Goal: Task Accomplishment & Management: Complete application form

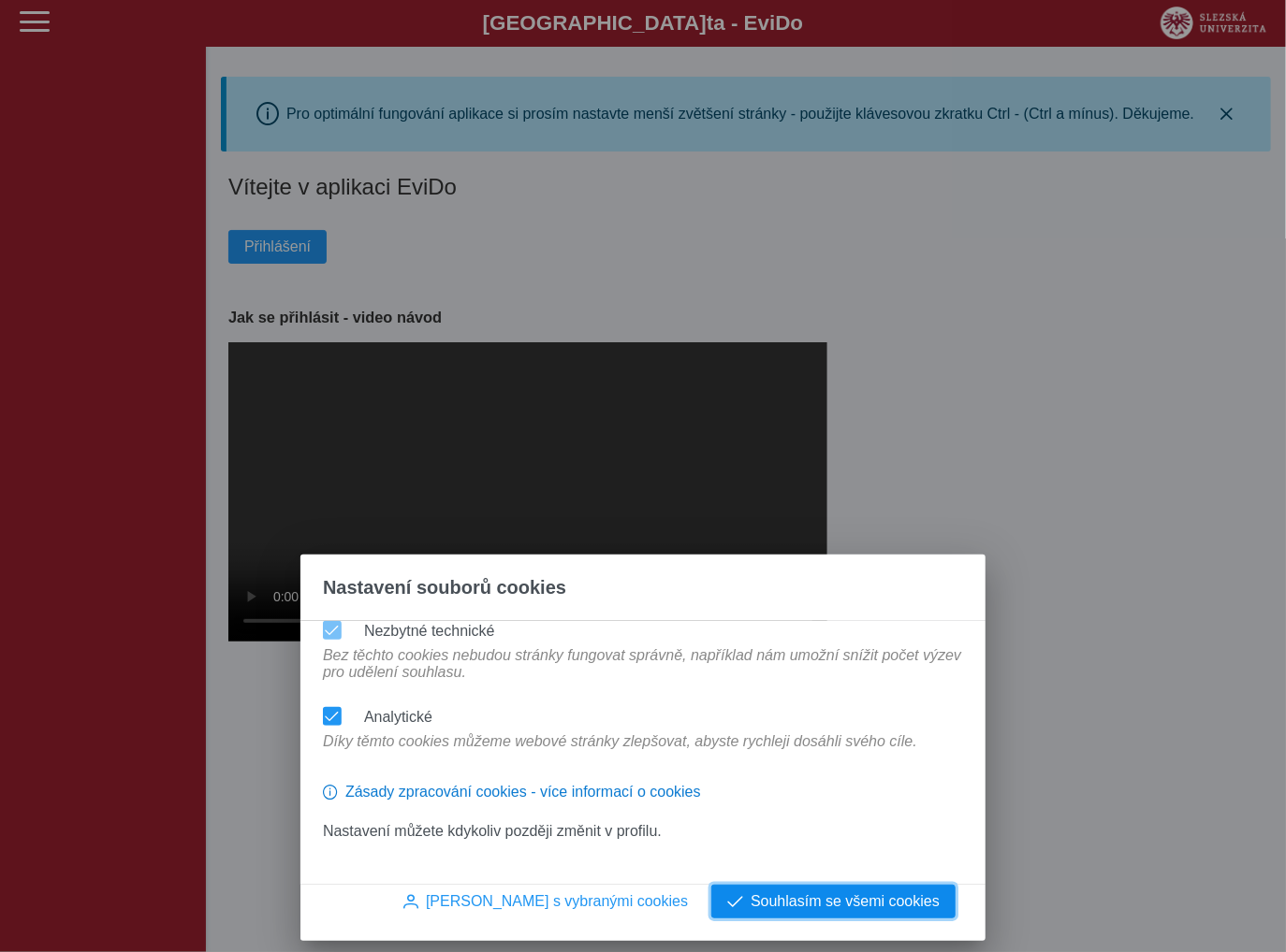
click at [939, 894] on span "Souhlasím se všemi cookies" at bounding box center [844, 901] width 189 height 17
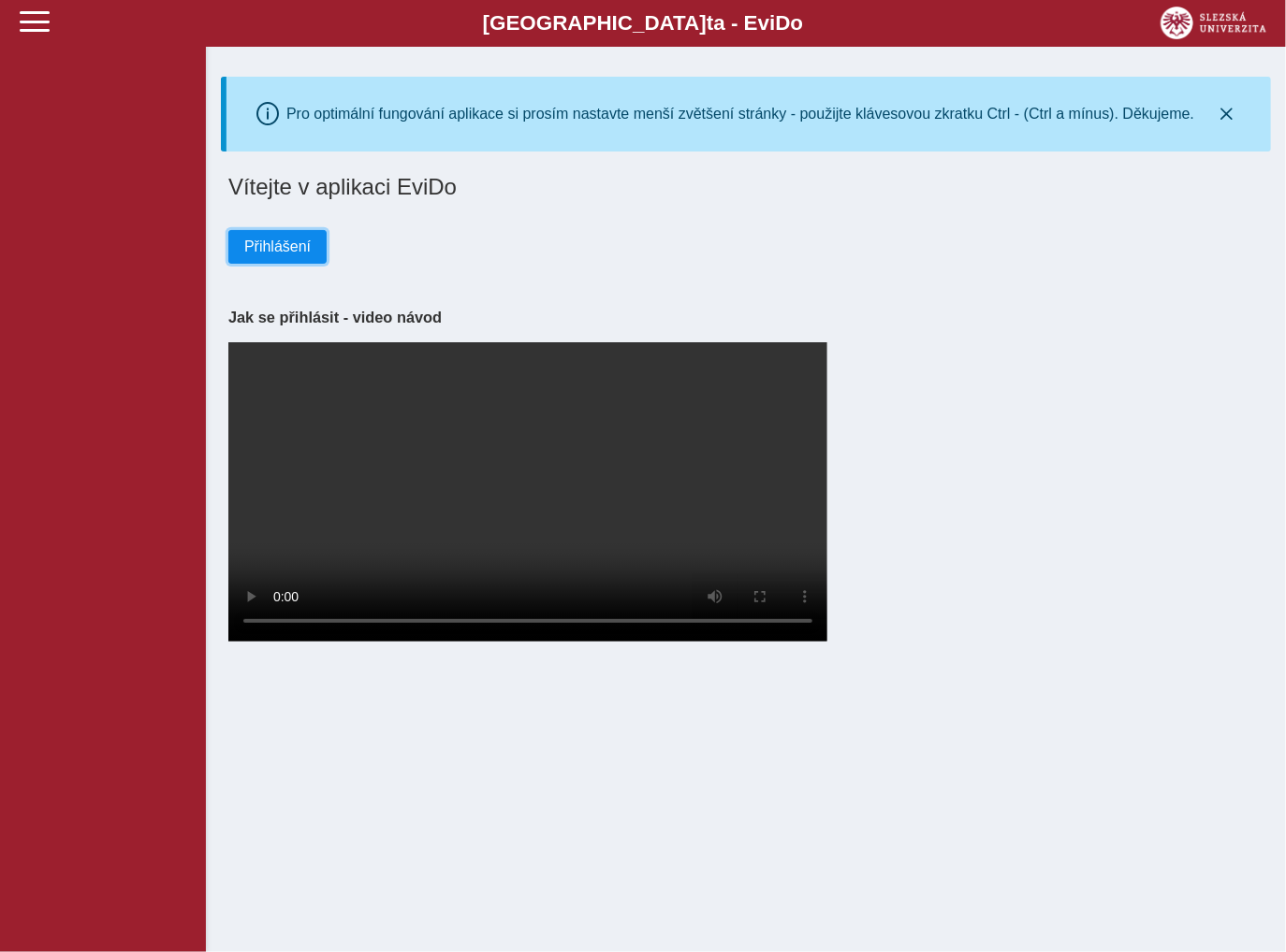
click at [272, 251] on span "Přihlášení" at bounding box center [277, 246] width 66 height 17
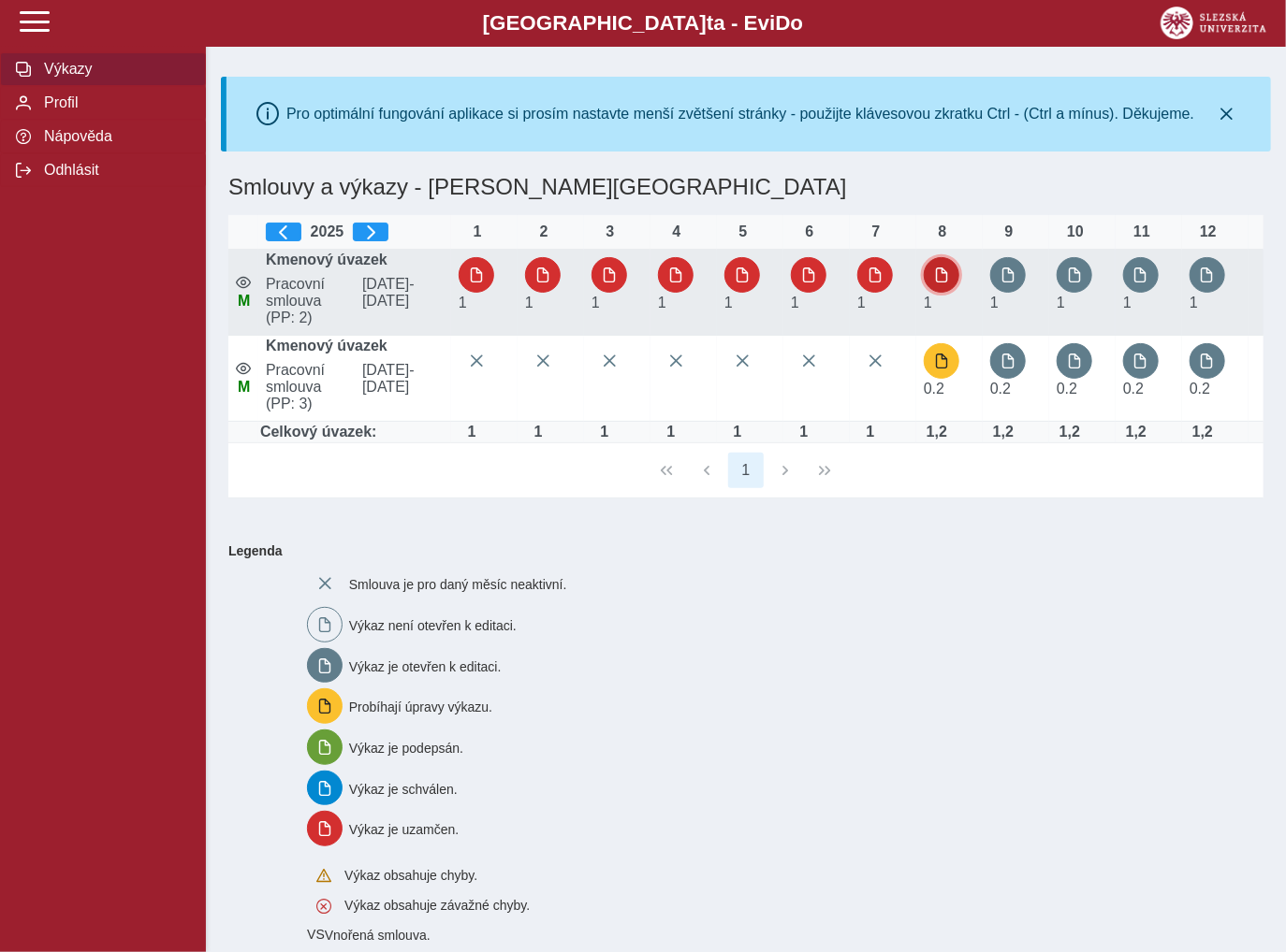
click at [952, 277] on button "button" at bounding box center [941, 275] width 36 height 36
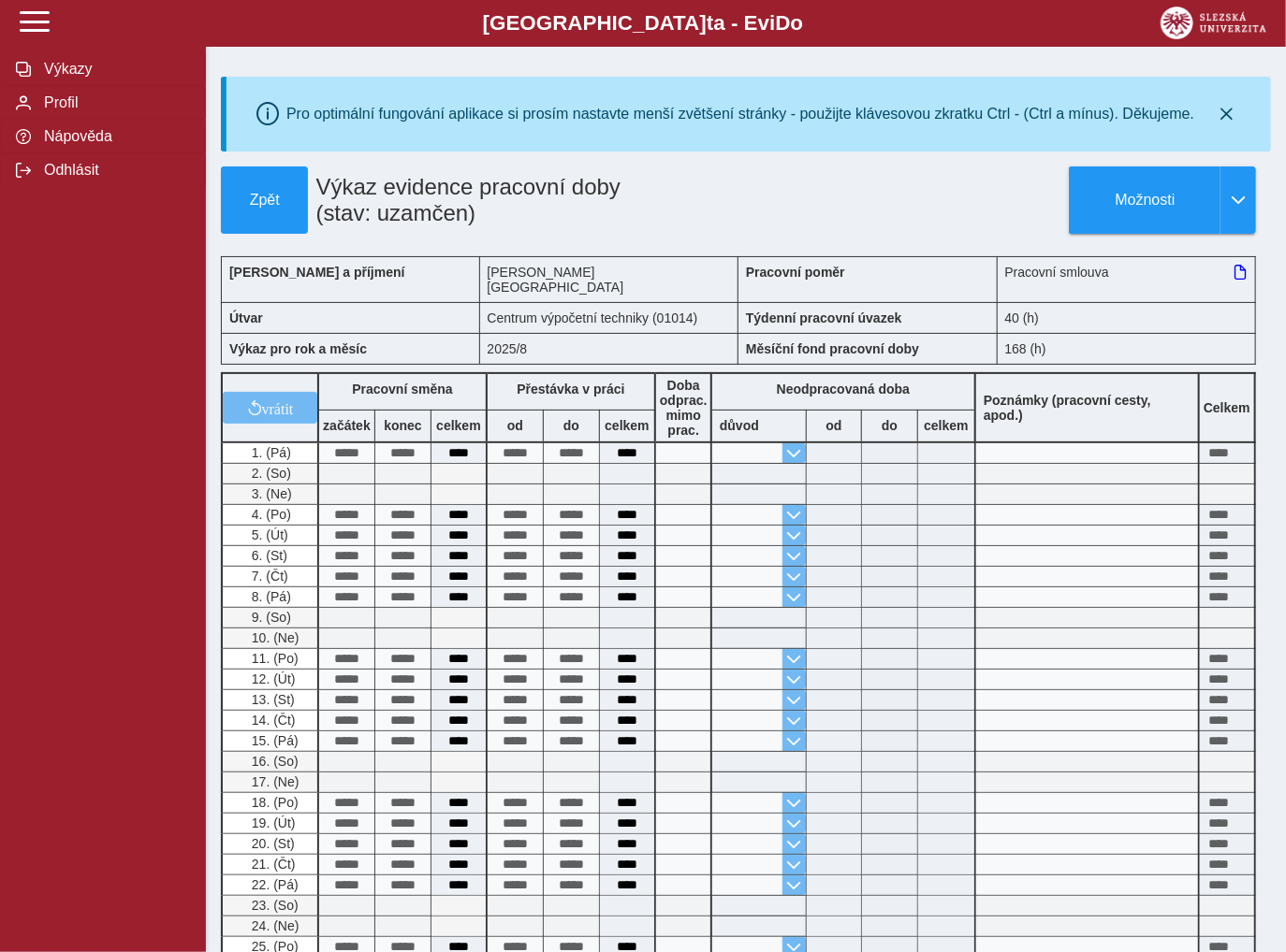
drag, startPoint x: 692, startPoint y: 166, endPoint x: 781, endPoint y: 829, distance: 668.9
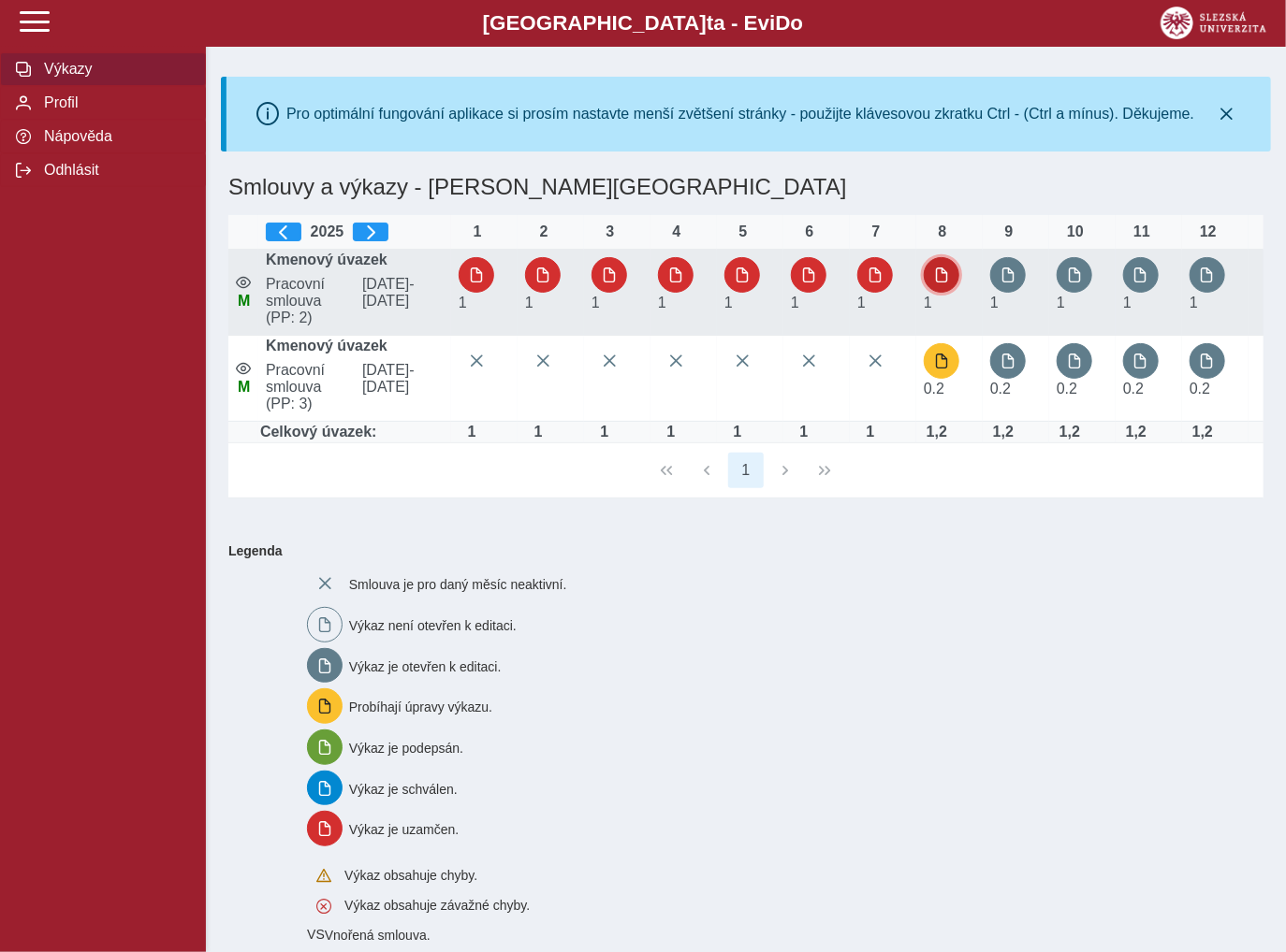
click at [947, 272] on button "button" at bounding box center [941, 275] width 36 height 36
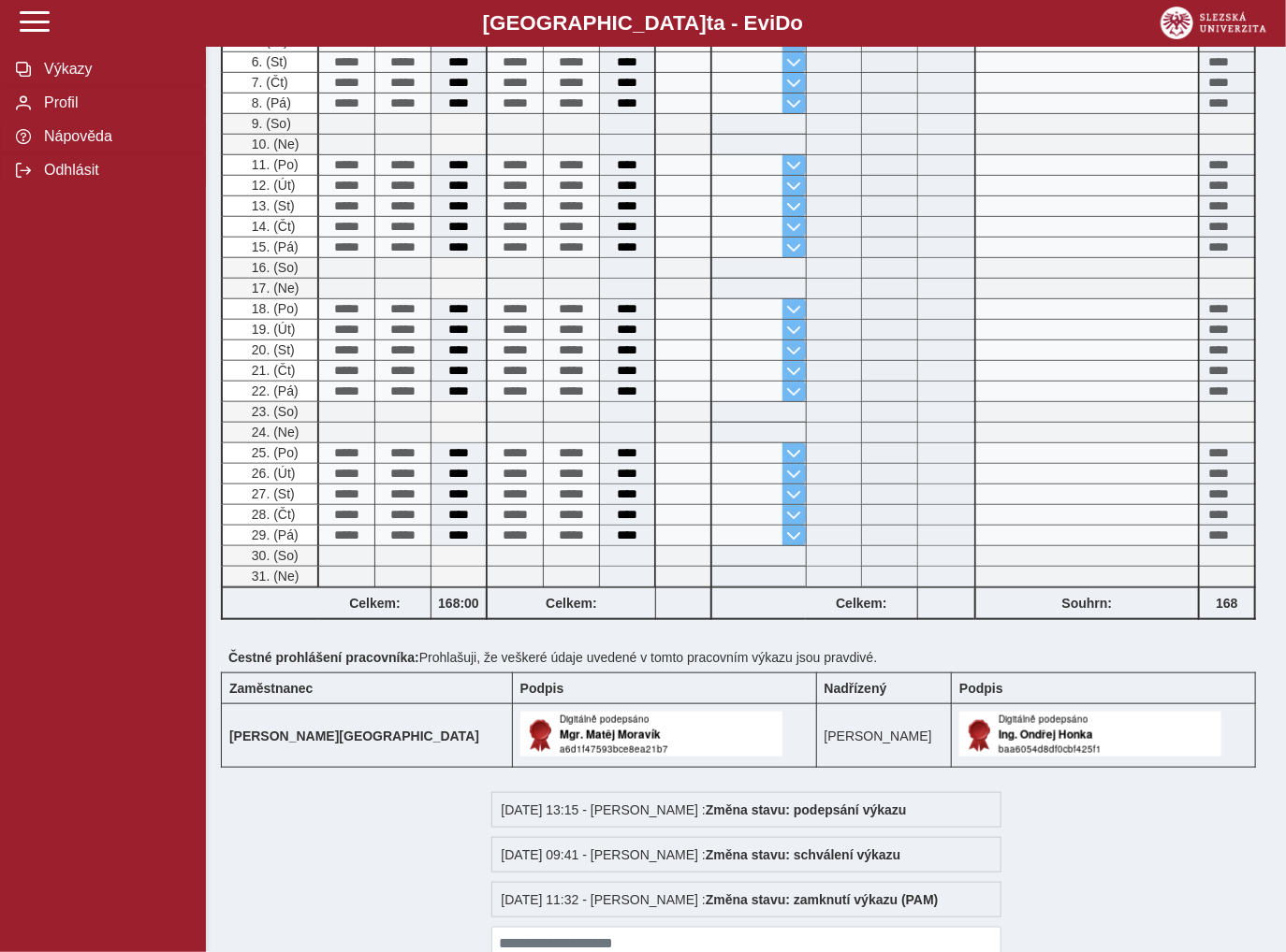
scroll to position [571, 0]
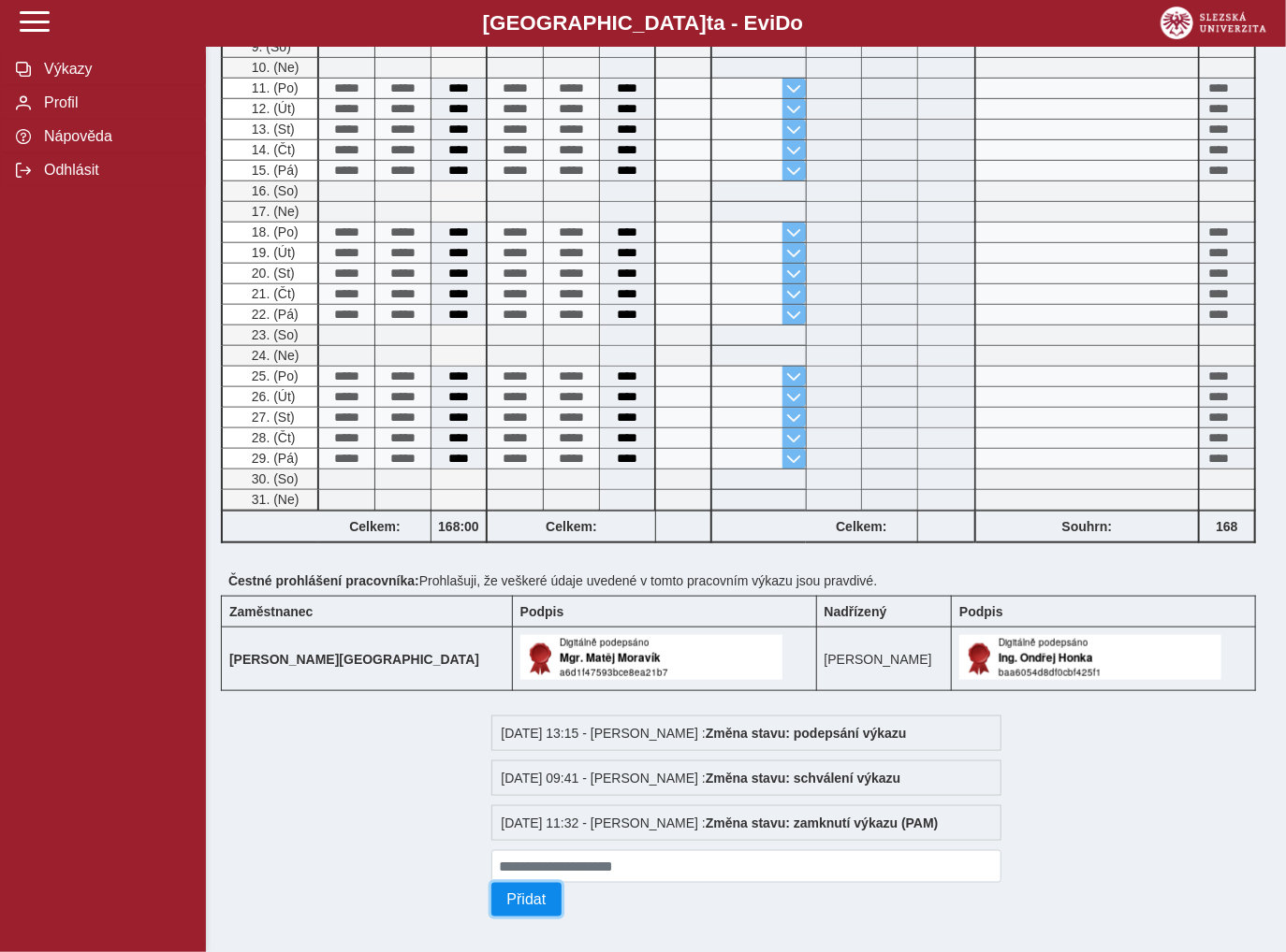
click at [550, 899] on button "Přidat" at bounding box center [526, 899] width 71 height 34
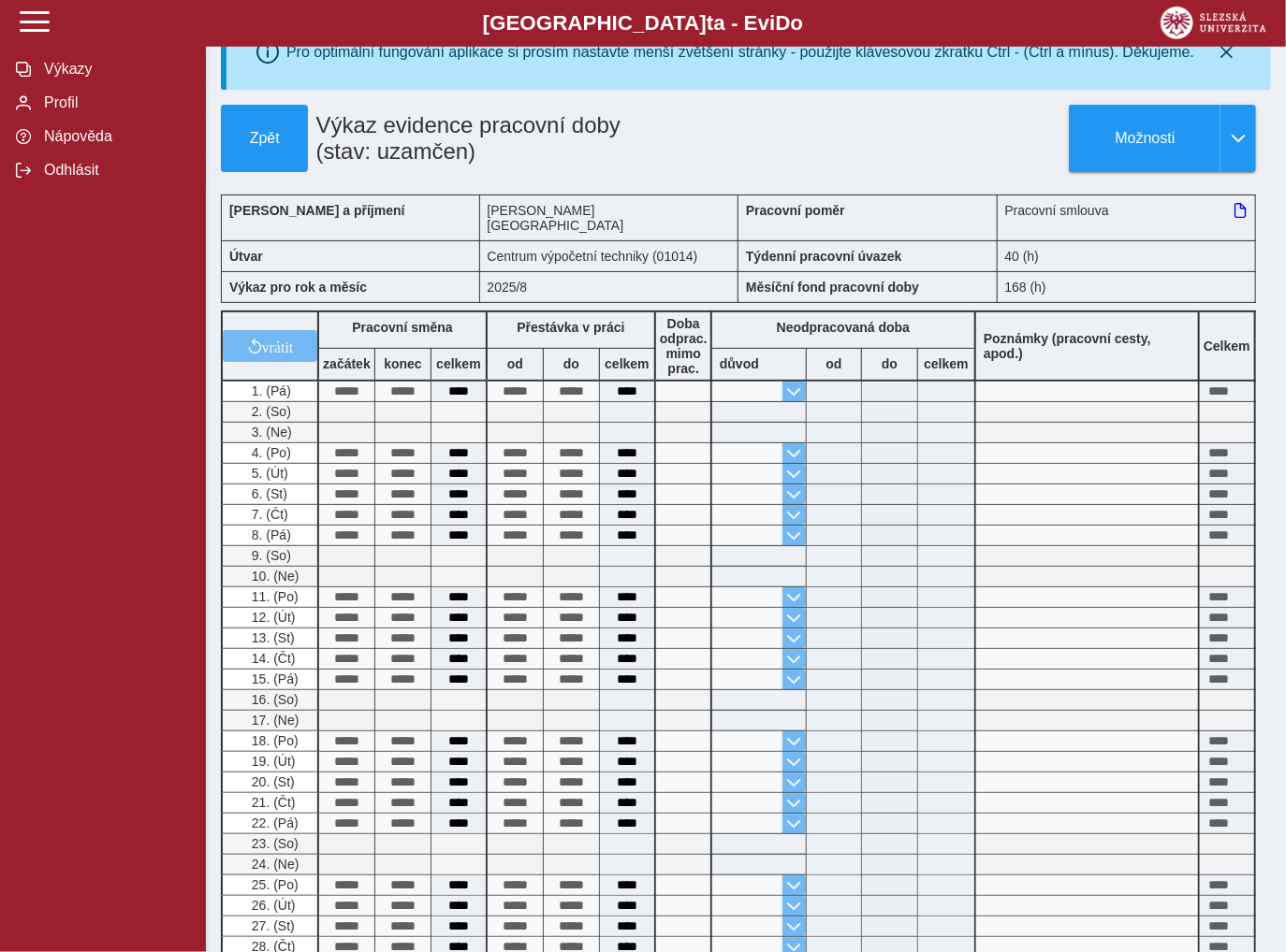
scroll to position [0, 0]
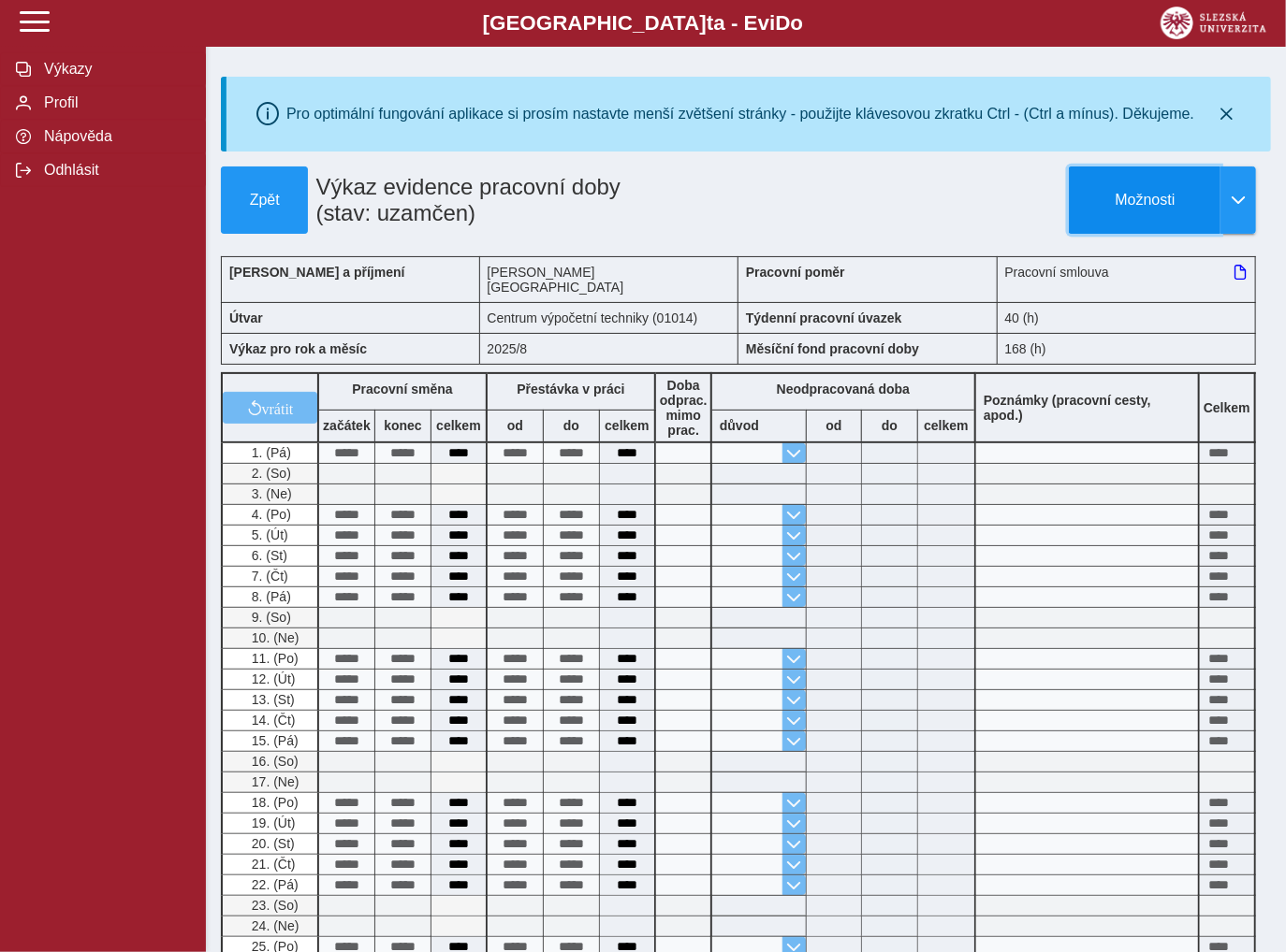
click at [1155, 188] on button "Možnosti" at bounding box center [1145, 199] width 152 height 67
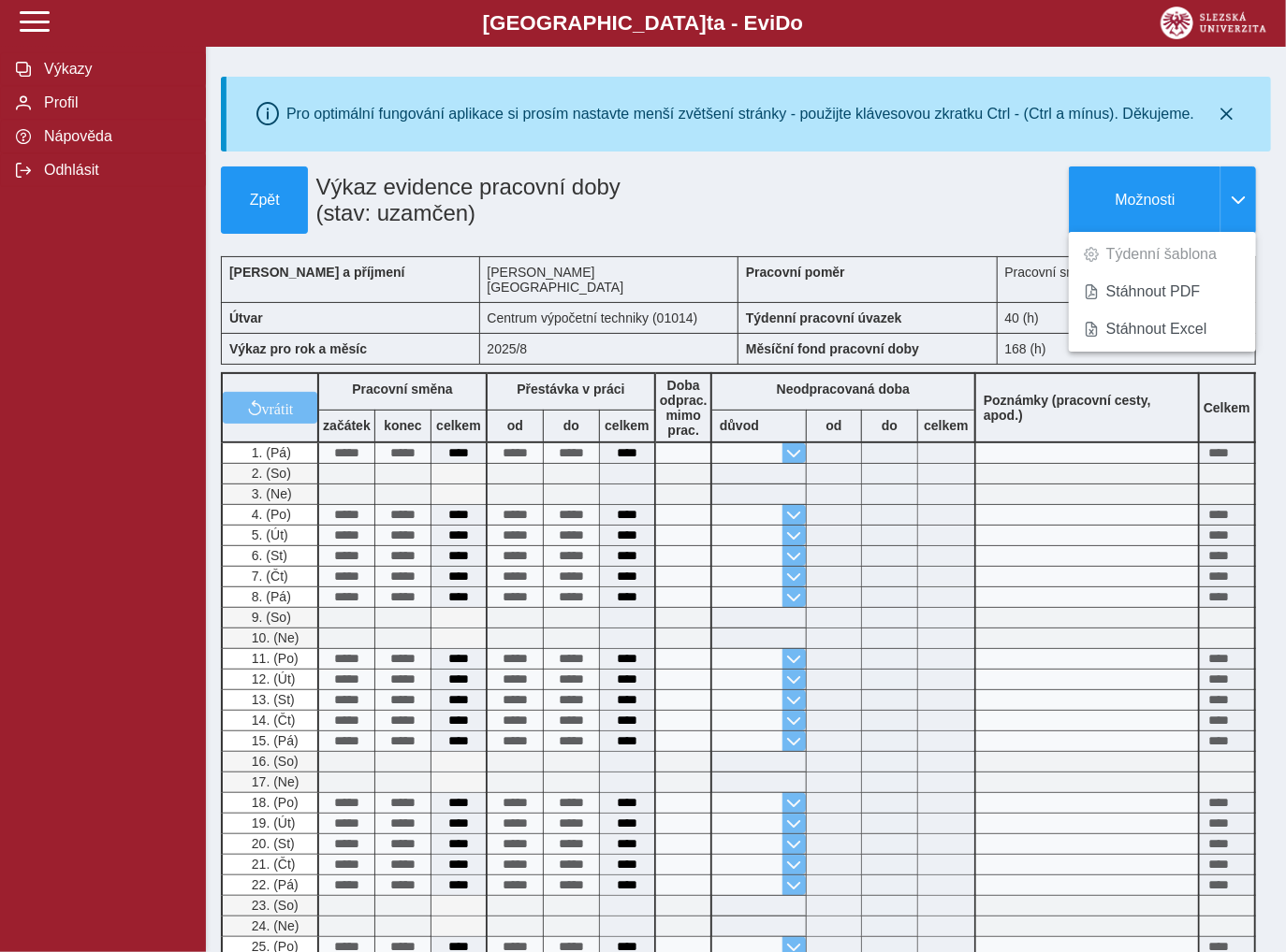
click at [931, 233] on div "Zpět Výkaz evidence pracovní doby (stav: uzamčen) Možnosti Týdenní šablona Stáh…" at bounding box center [745, 837] width 1050 height 1343
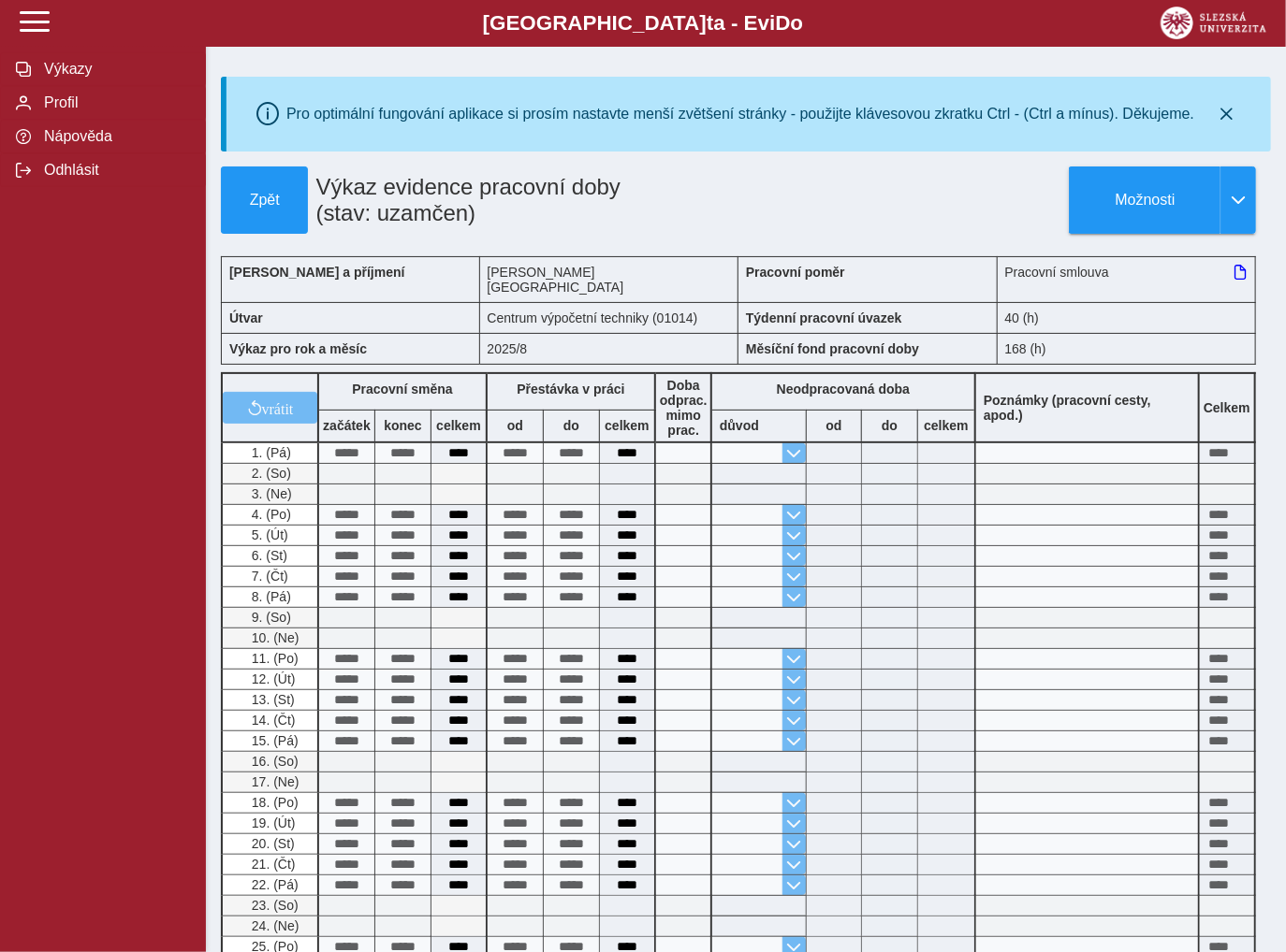
scroll to position [571, 0]
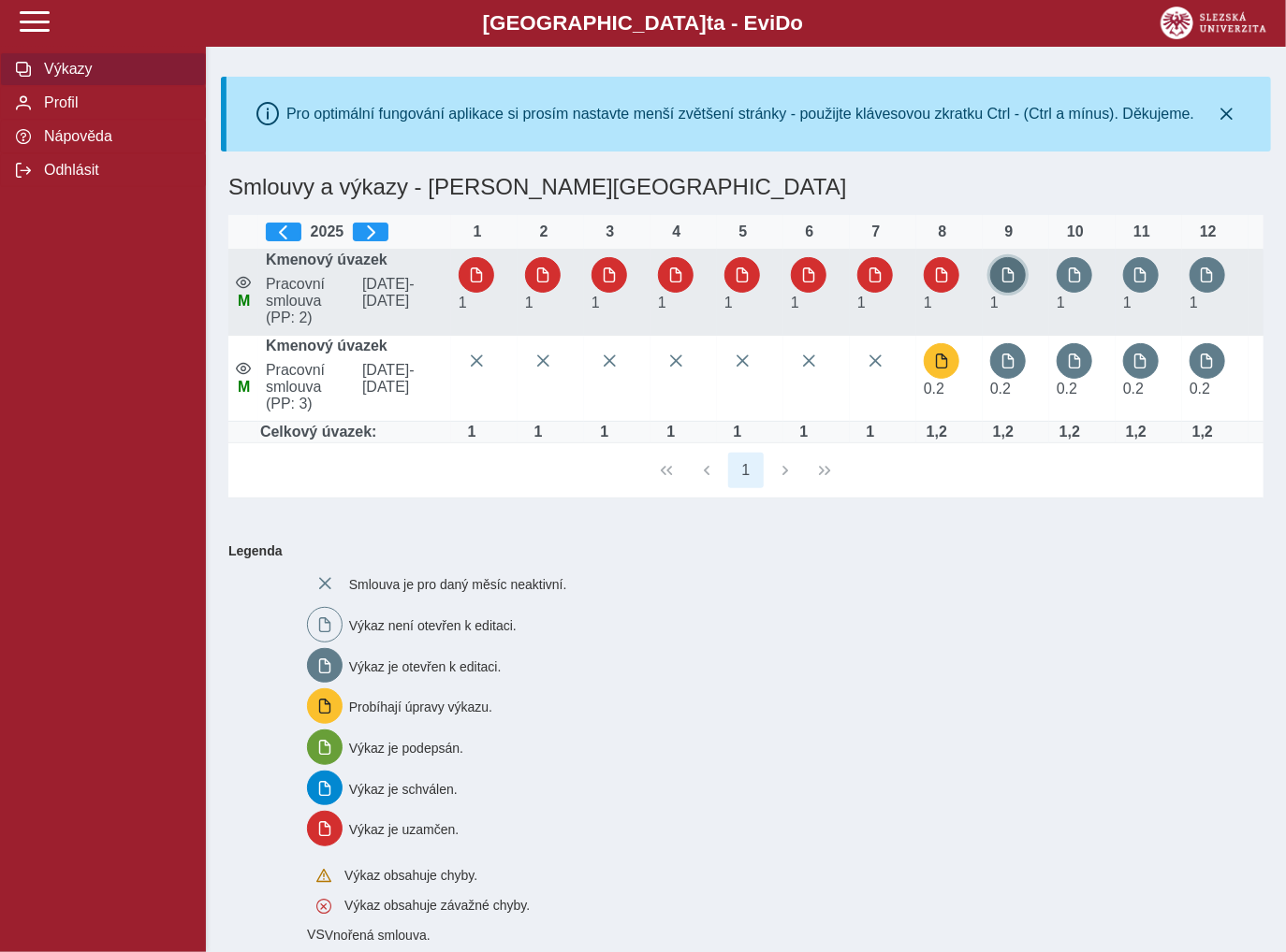
click at [998, 288] on button "button" at bounding box center [1008, 275] width 36 height 36
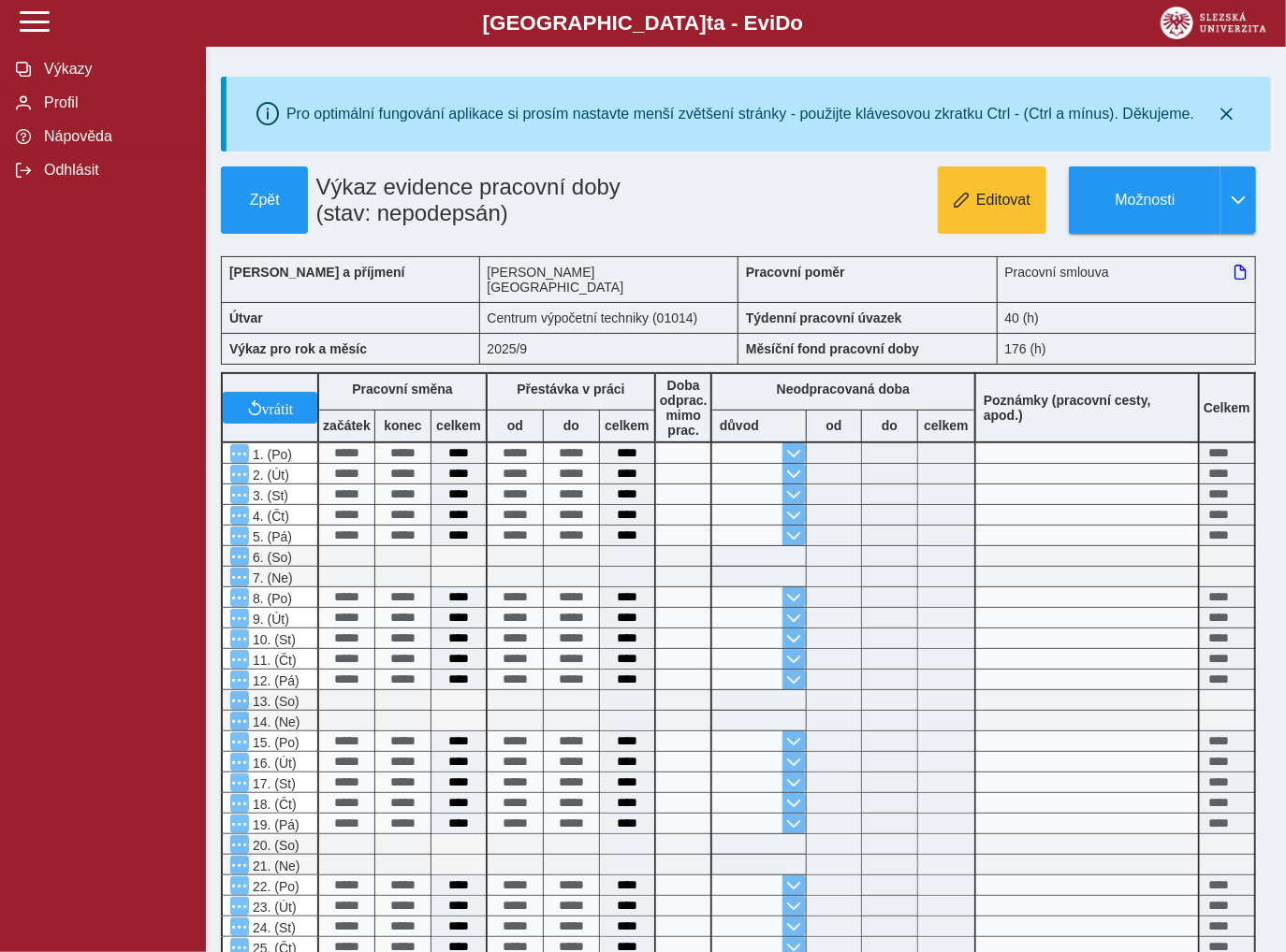
scroll to position [393, 0]
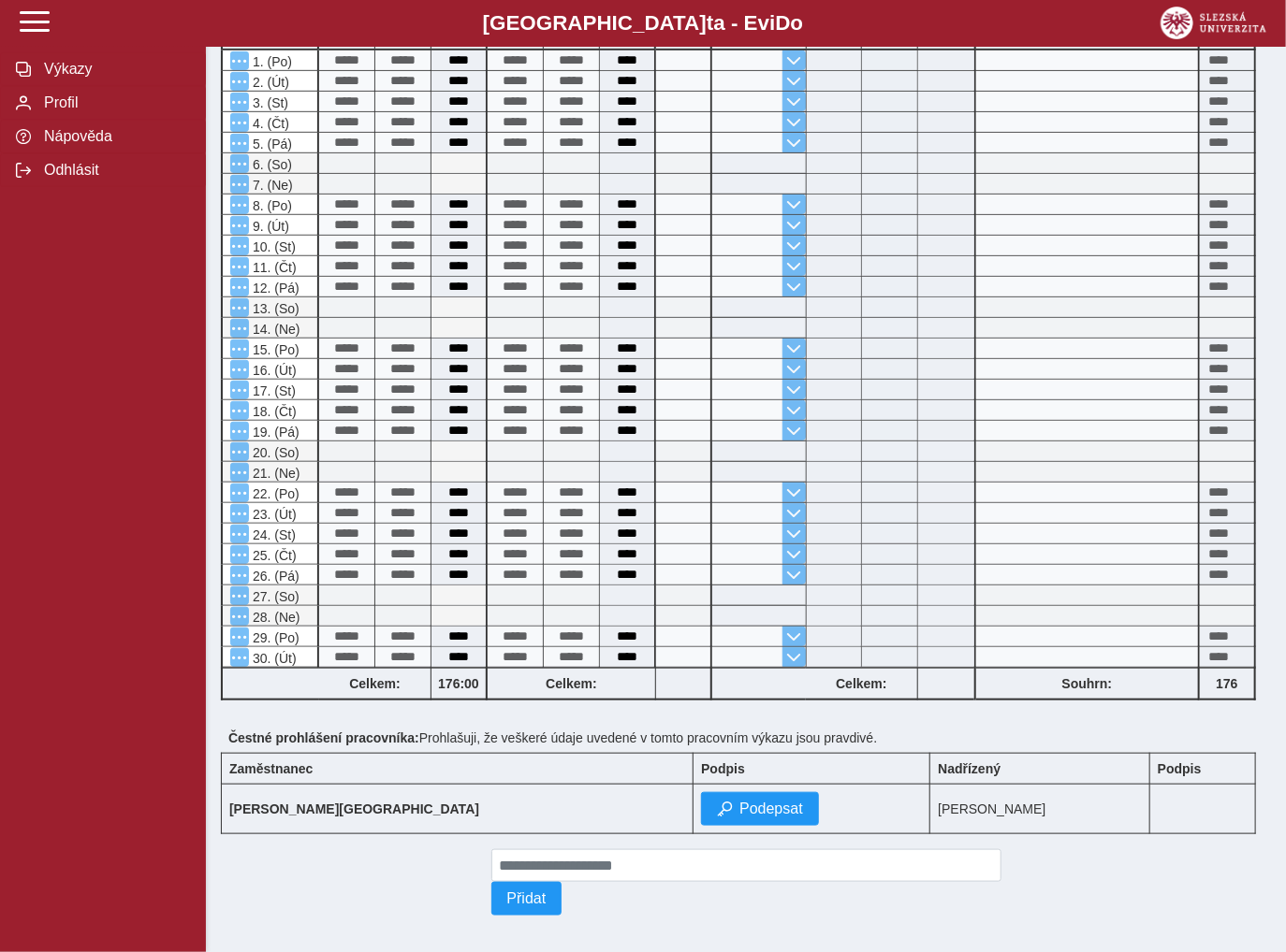
drag, startPoint x: 747, startPoint y: 245, endPoint x: 659, endPoint y: 751, distance: 513.6
click at [694, 818] on td "Podepsat" at bounding box center [811, 809] width 236 height 50
click at [739, 800] on span "Podepsat" at bounding box center [770, 808] width 63 height 17
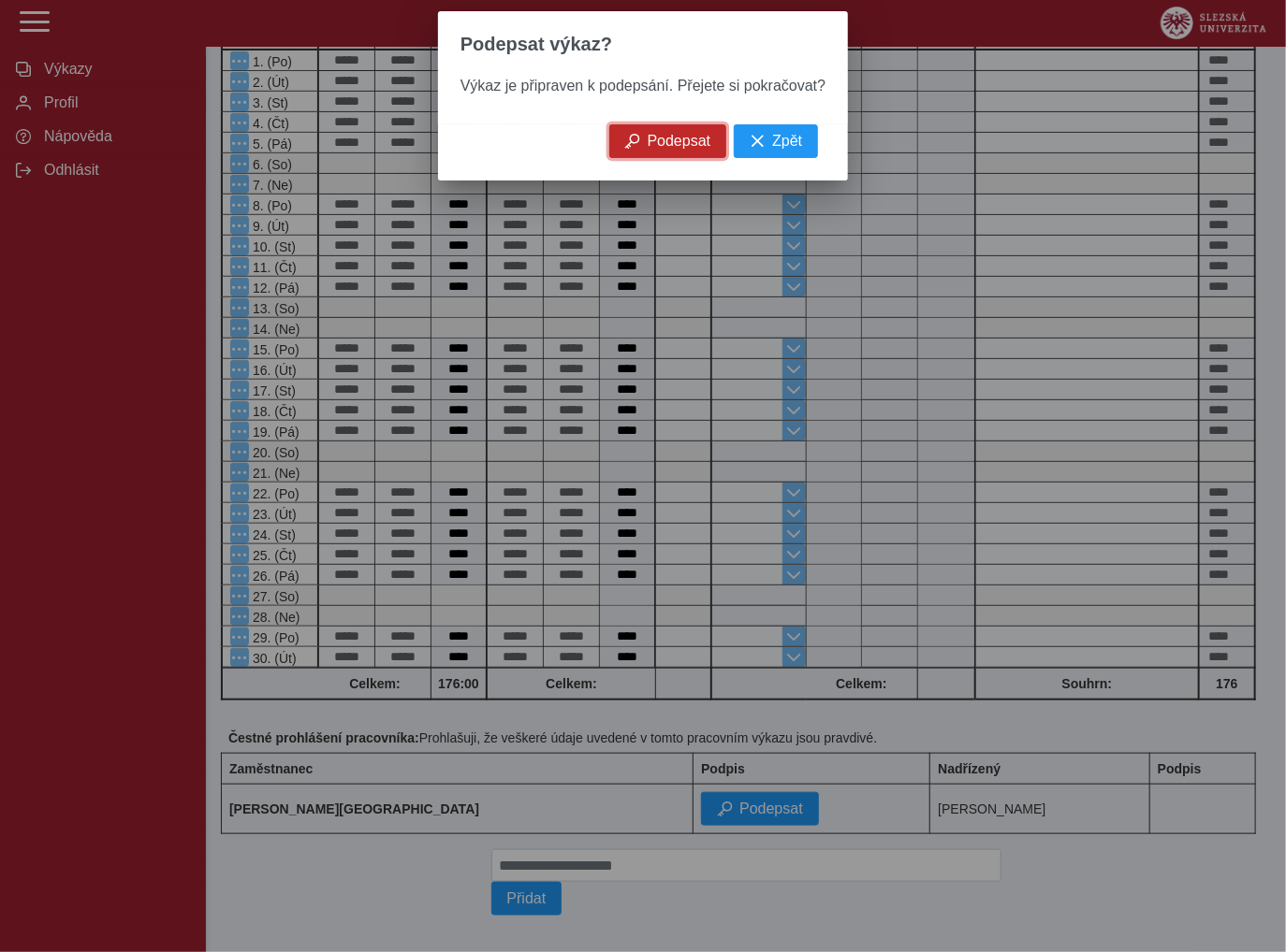
click at [687, 149] on span "Podepsat" at bounding box center [679, 141] width 63 height 17
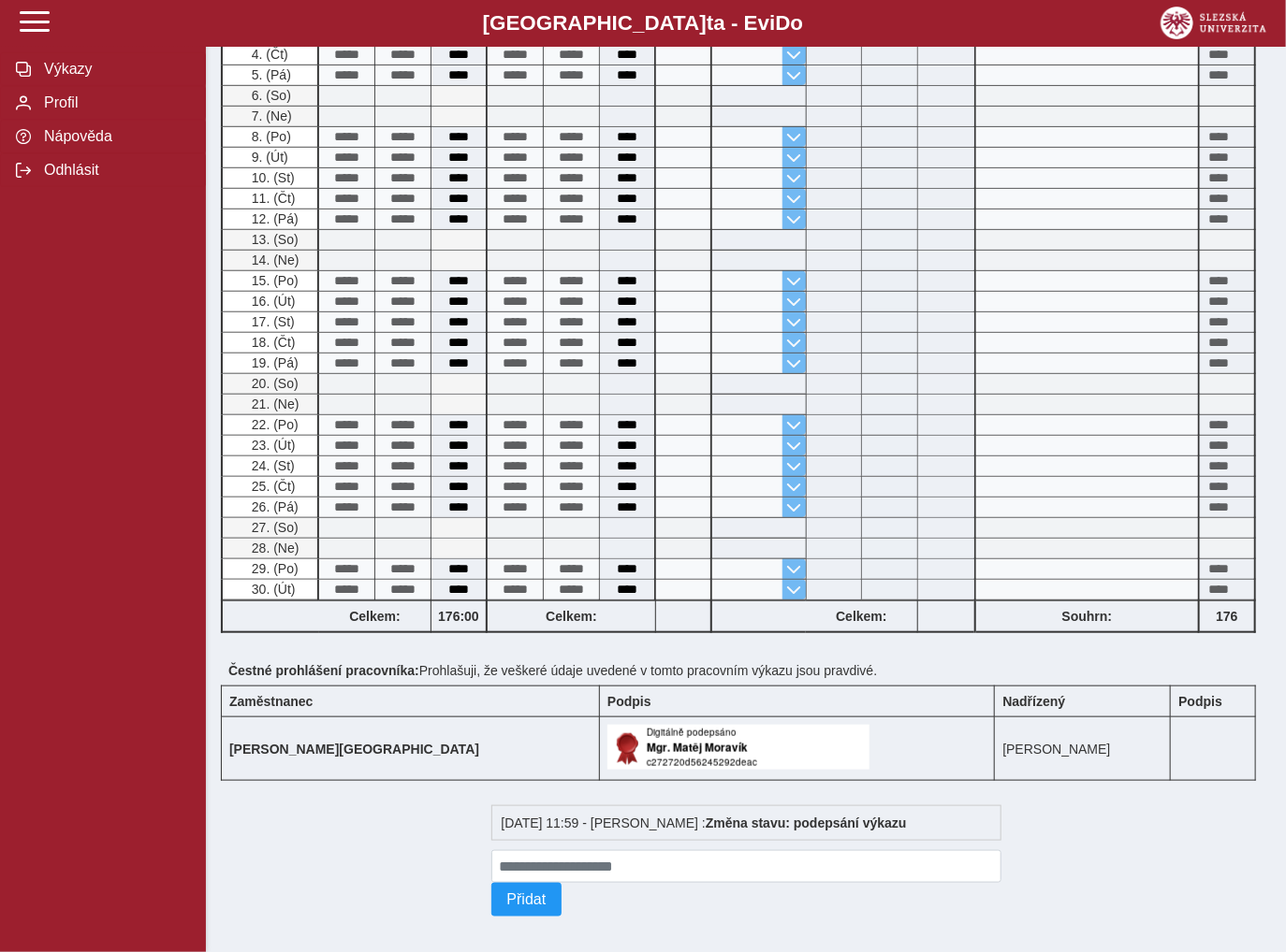
scroll to position [0, 0]
